Goal: Check status: Check status

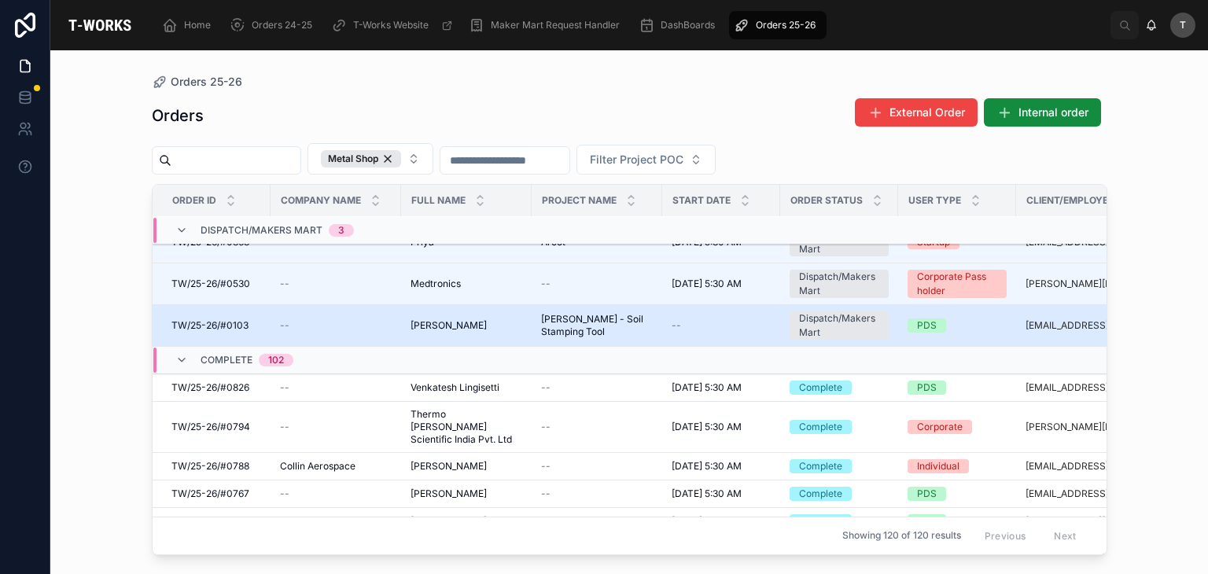
scroll to position [714, 0]
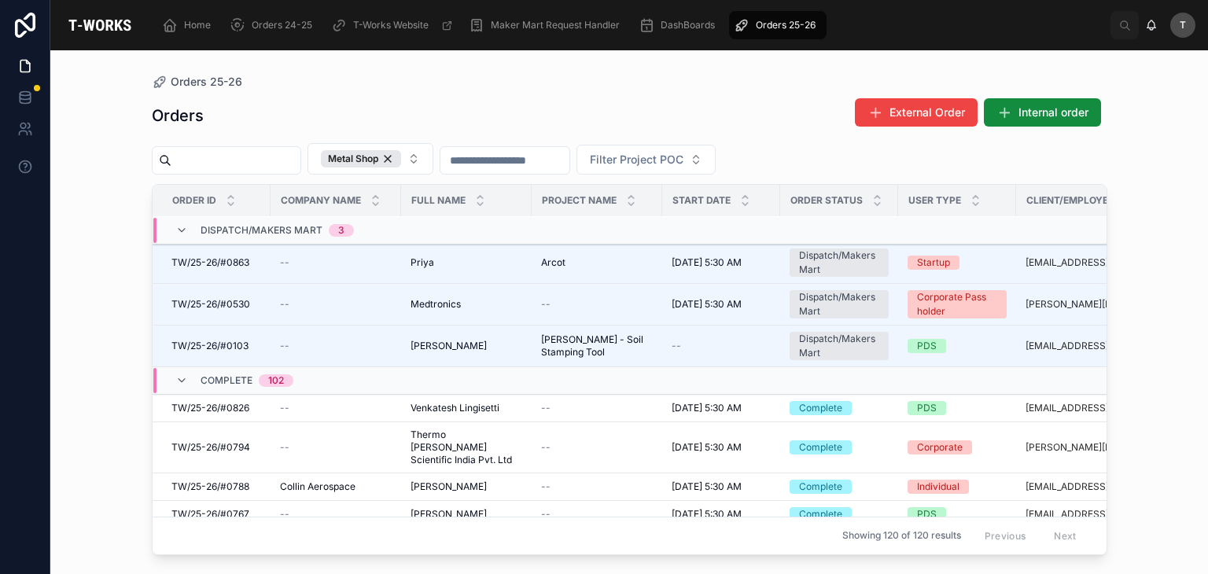
click at [228, 374] on span "Complete" at bounding box center [227, 380] width 52 height 13
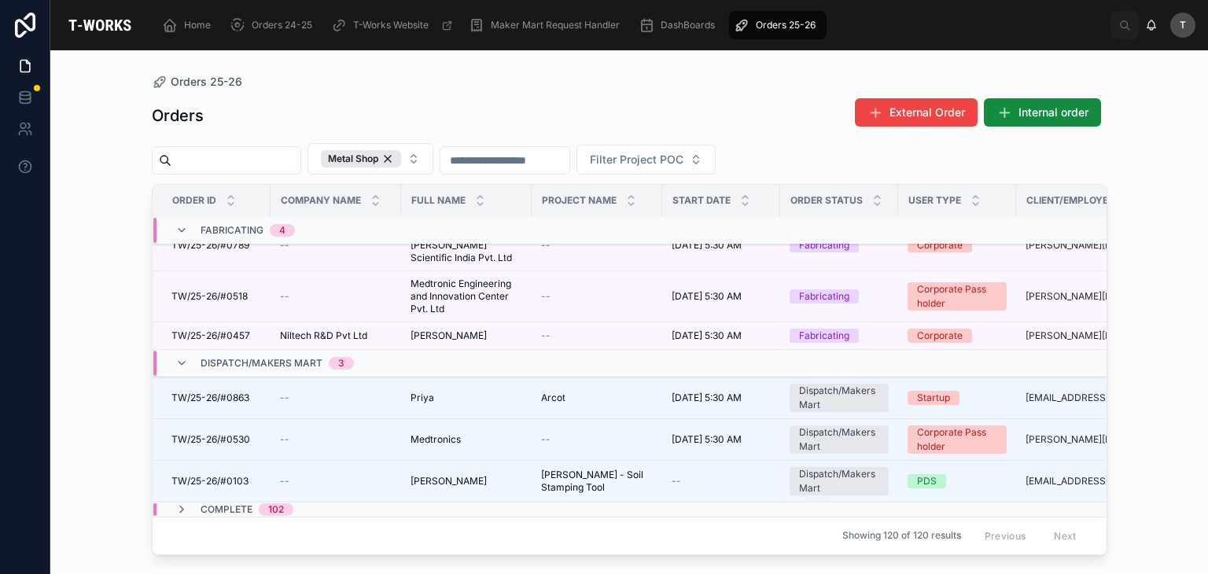
scroll to position [552, 0]
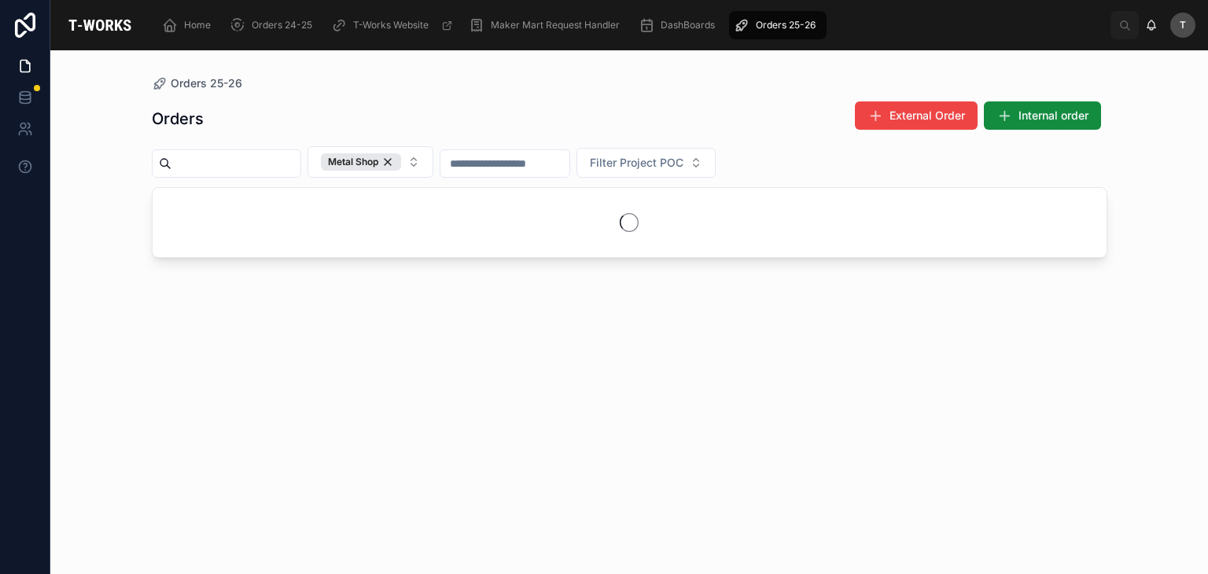
drag, startPoint x: 276, startPoint y: 518, endPoint x: 274, endPoint y: 463, distance: 55.1
click at [276, 511] on div "Orders External Order Internal order Metal Shop Filter Project POC" at bounding box center [630, 323] width 956 height 464
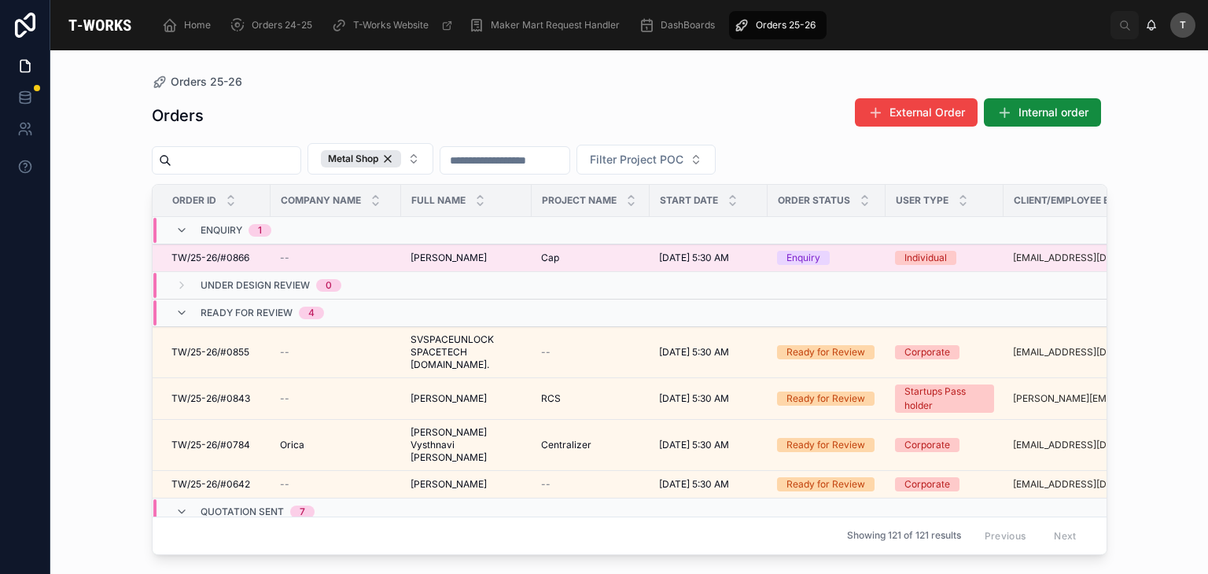
click at [487, 252] on span "Kartheek Thatikonda" at bounding box center [449, 258] width 76 height 13
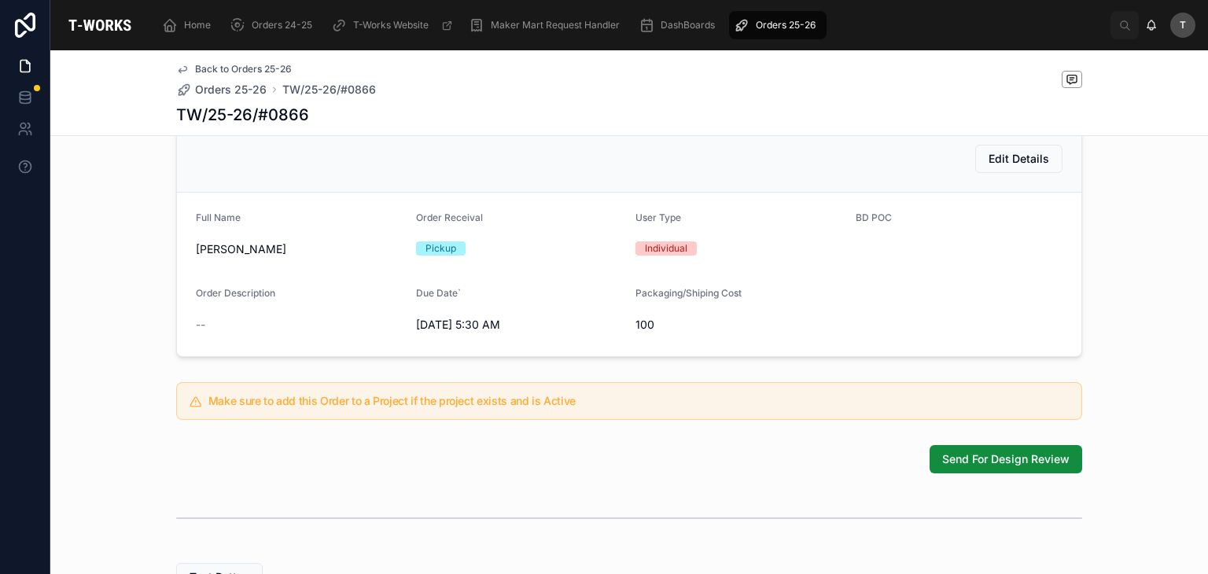
scroll to position [393, 0]
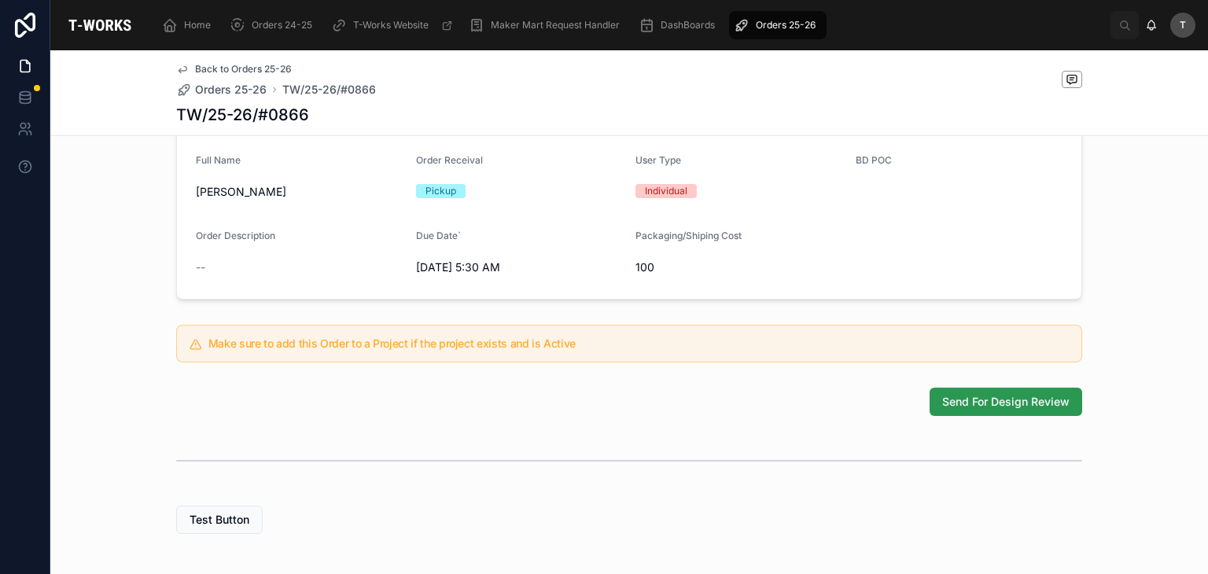
click at [1054, 410] on span "Send For Design Review" at bounding box center [1005, 402] width 127 height 16
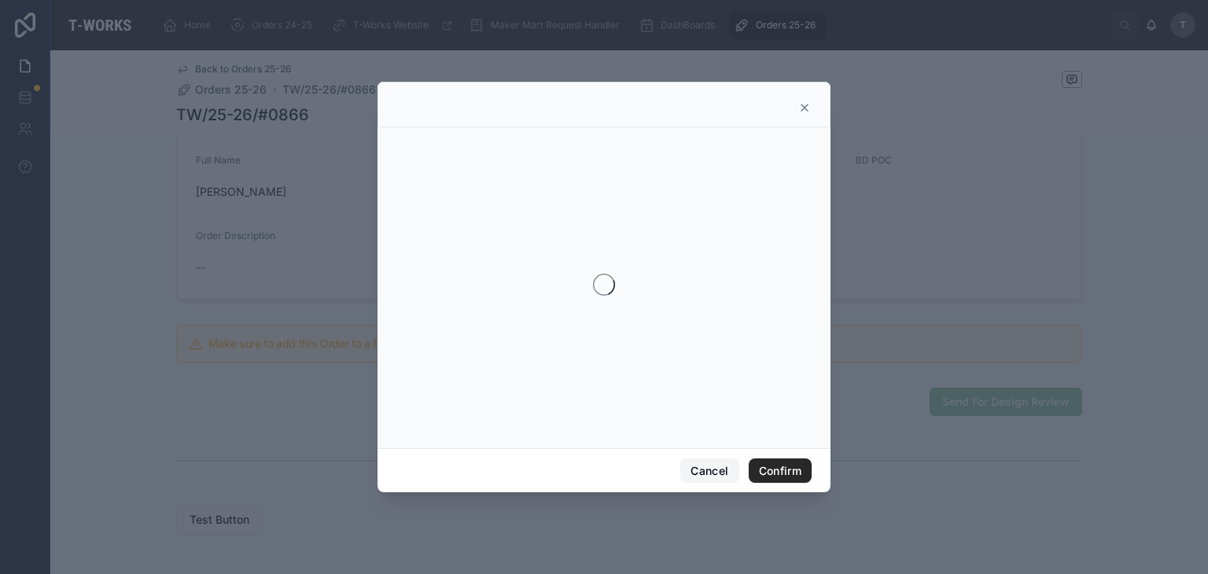
click at [698, 473] on button "Cancel" at bounding box center [710, 471] width 58 height 25
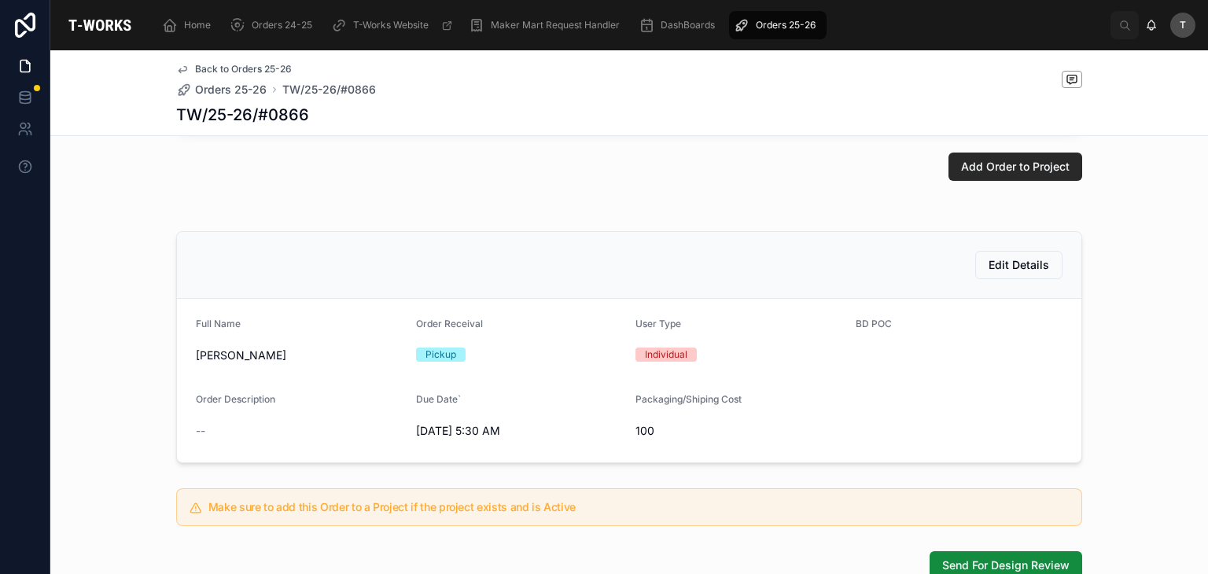
scroll to position [0, 0]
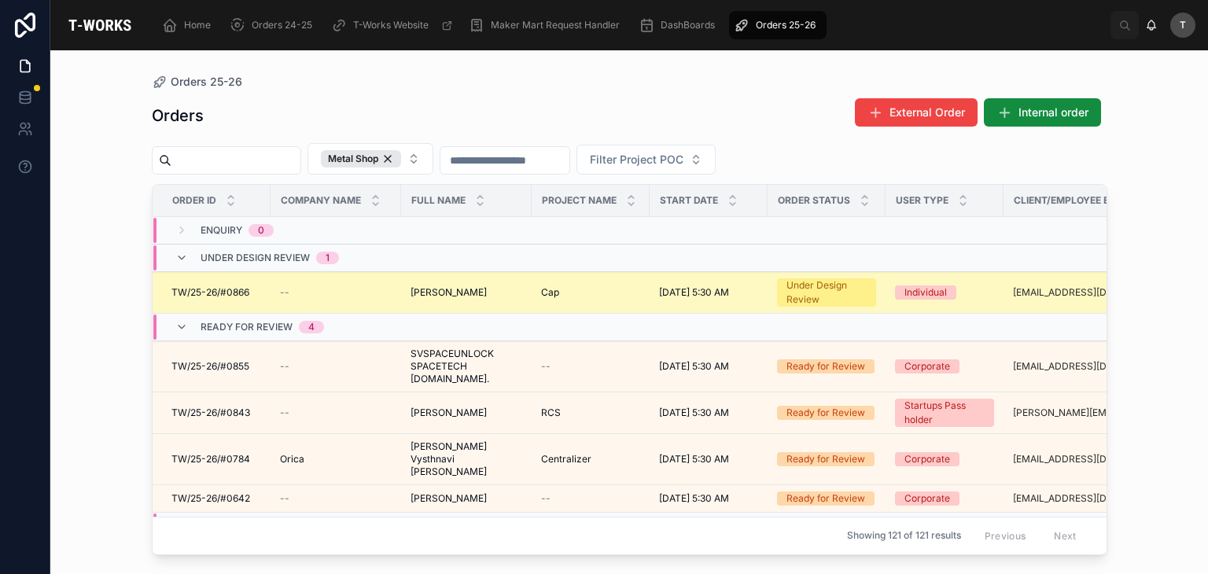
drag, startPoint x: 478, startPoint y: 293, endPoint x: 439, endPoint y: 299, distance: 39.8
click at [439, 299] on td "Kartheek Thatikonda Kartheek Thatikonda" at bounding box center [466, 293] width 131 height 42
click at [436, 293] on span "Kartheek Thatikonda" at bounding box center [449, 292] width 76 height 13
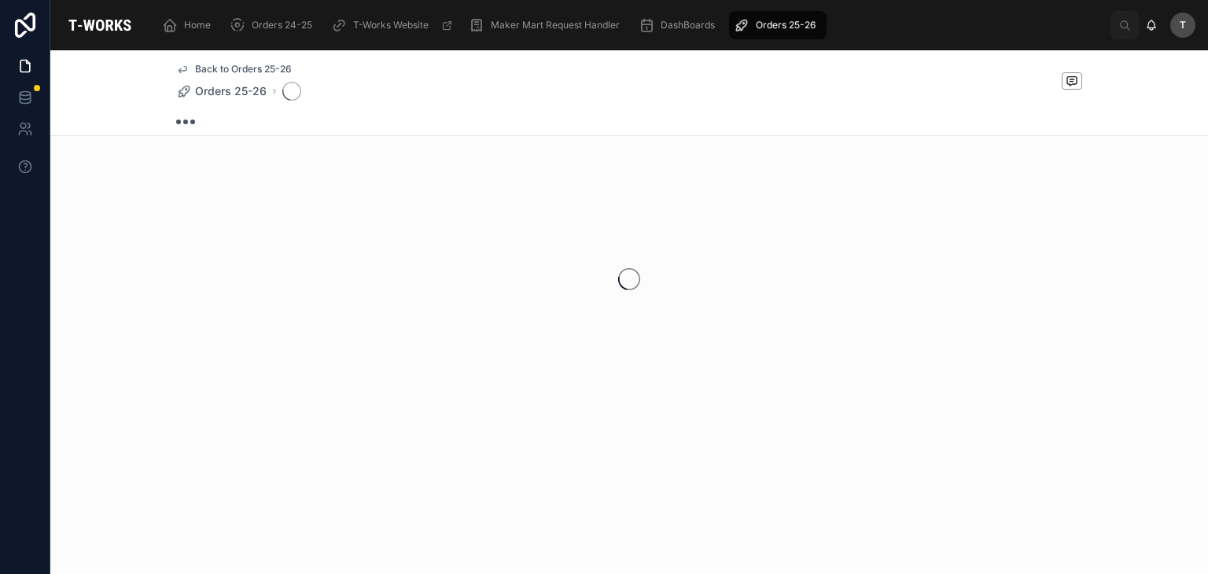
click at [436, 293] on div at bounding box center [629, 279] width 1158 height 249
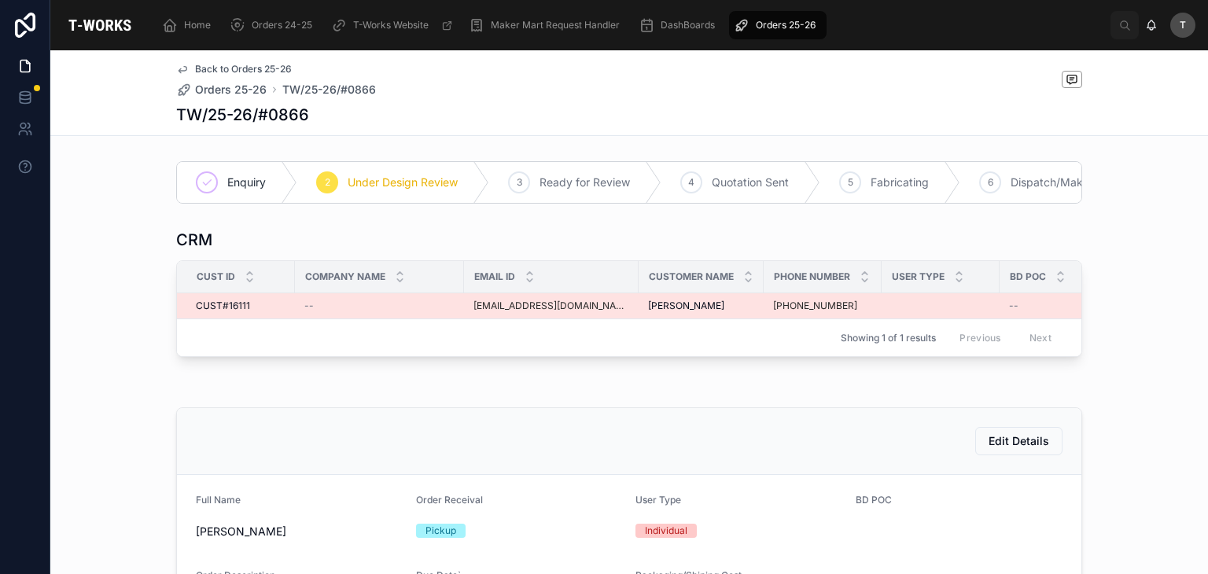
drag, startPoint x: 631, startPoint y: 315, endPoint x: 733, endPoint y: 315, distance: 102.3
click at [733, 312] on div "Kartheek Thatikonda Kartheek Thatikonda" at bounding box center [701, 306] width 106 height 13
copy span "Kartheek Thatikonda"
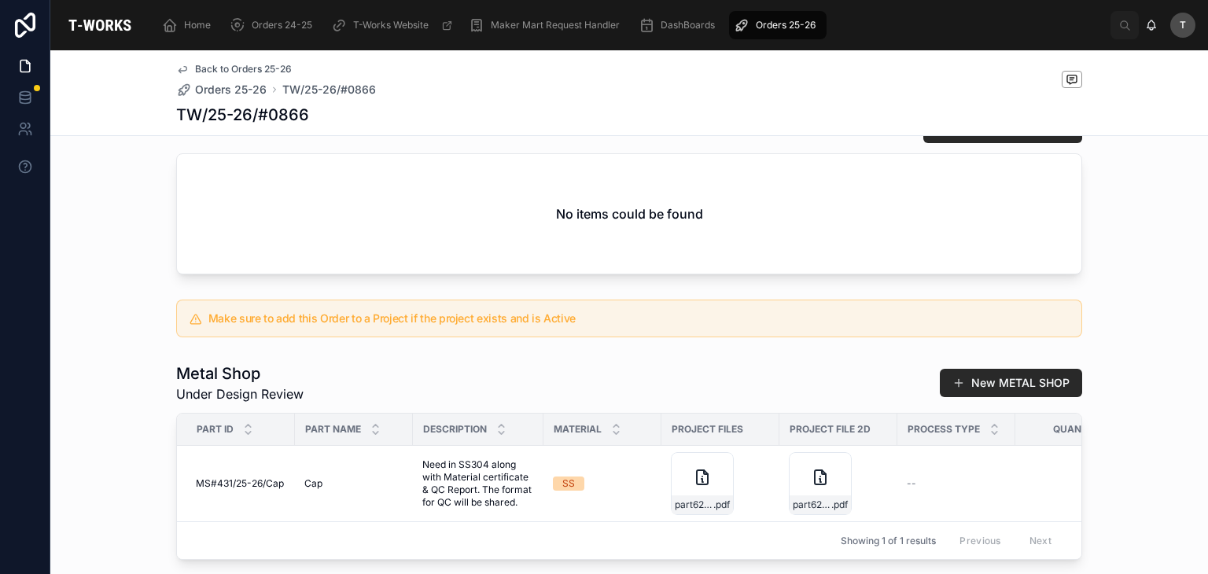
scroll to position [865, 0]
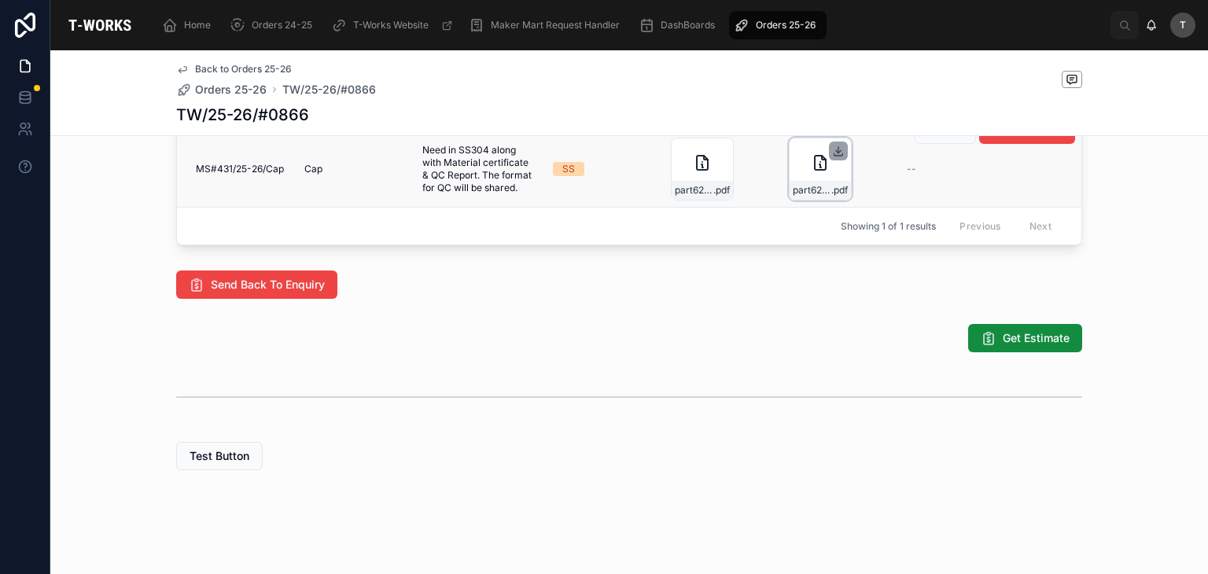
click at [832, 157] on icon at bounding box center [838, 151] width 13 height 13
